Goal: Task Accomplishment & Management: Manage account settings

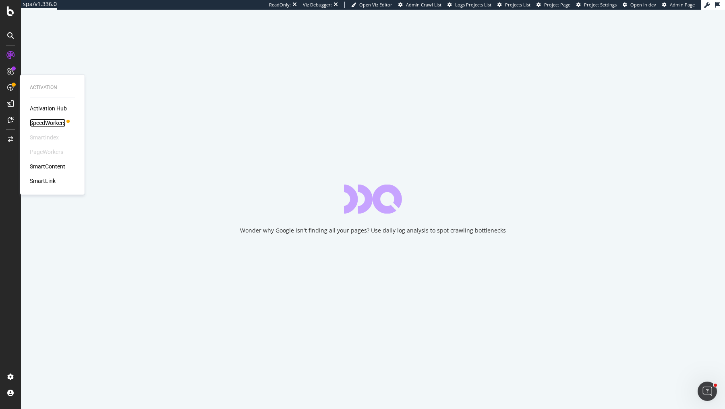
click at [50, 125] on div "SpeedWorkers" at bounding box center [48, 123] width 36 height 8
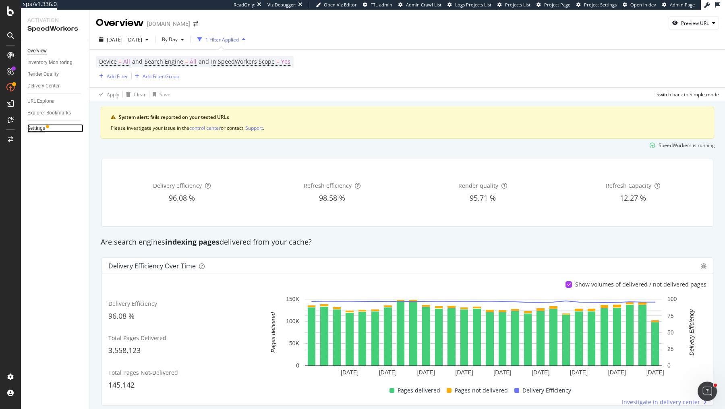
click at [38, 128] on div "Settings" at bounding box center [36, 128] width 18 height 8
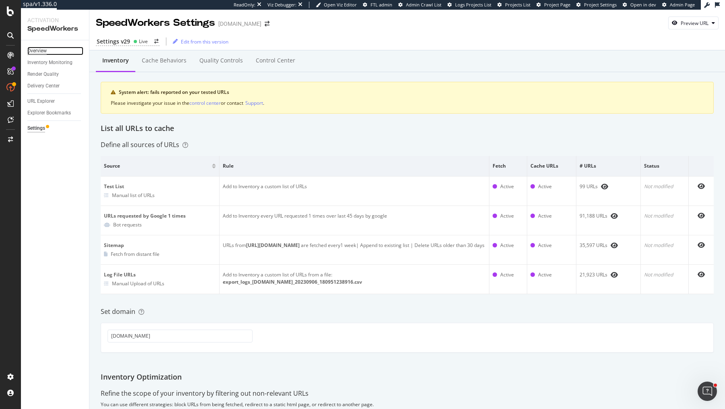
click at [41, 51] on div "Overview" at bounding box center [36, 51] width 19 height 8
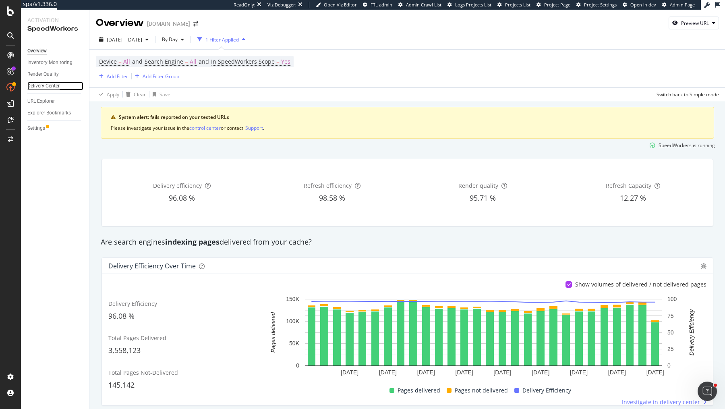
click at [47, 83] on div "Delivery Center" at bounding box center [43, 86] width 32 height 8
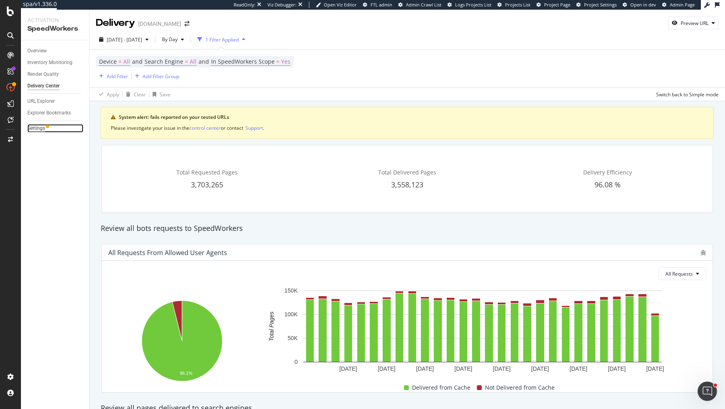
click at [36, 124] on div "Settings" at bounding box center [36, 128] width 18 height 8
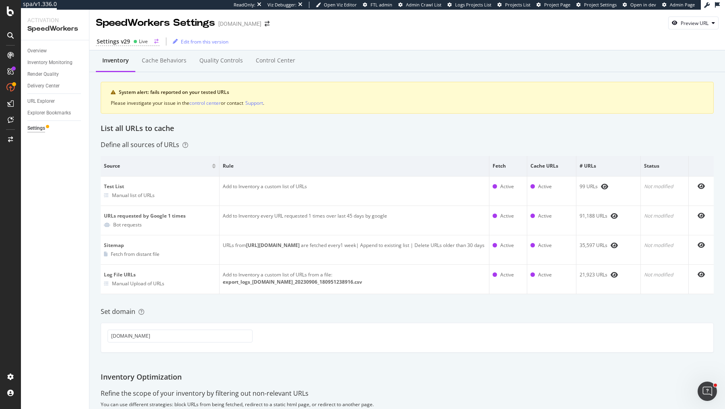
click at [139, 40] on div "Live" at bounding box center [143, 41] width 9 height 7
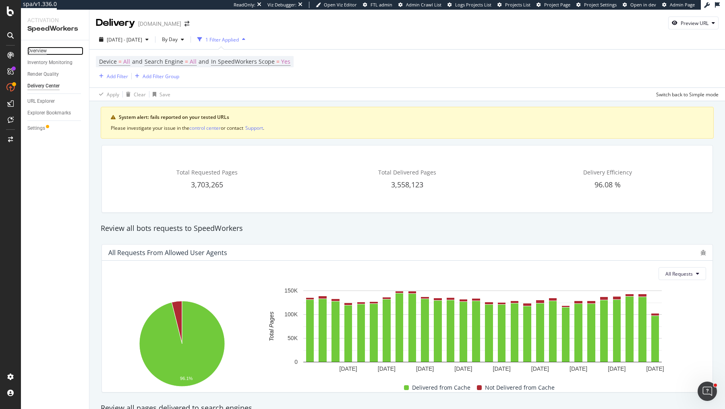
click at [43, 48] on div "Overview" at bounding box center [36, 51] width 19 height 8
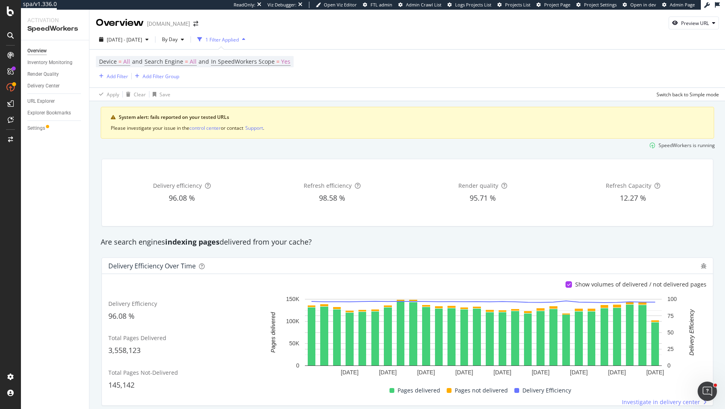
click at [178, 114] on div "System alert: fails reported on your tested URLs" at bounding box center [411, 117] width 585 height 7
click at [214, 126] on div "control center" at bounding box center [204, 127] width 31 height 7
